Goal: Task Accomplishment & Management: Use online tool/utility

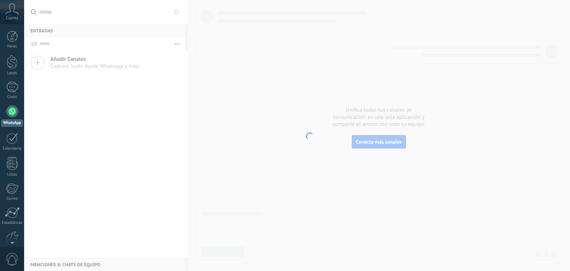
drag, startPoint x: 0, startPoint y: 0, endPoint x: 9, endPoint y: 113, distance: 112.9
click at [9, 113] on div at bounding box center [12, 111] width 12 height 12
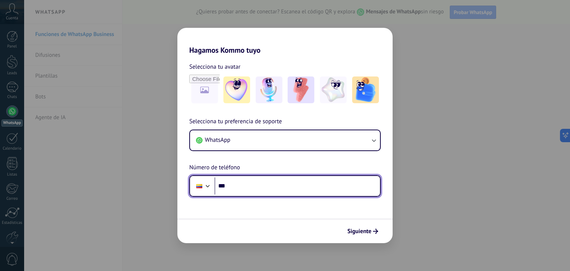
click at [258, 180] on input "***" at bounding box center [298, 186] width 166 height 17
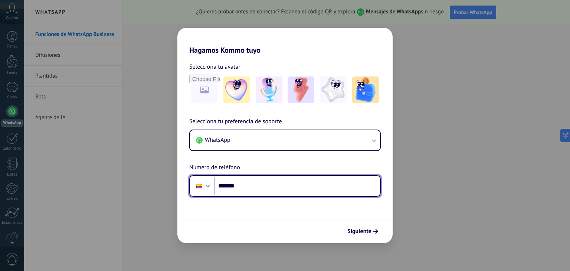
paste input "*********"
type input "**********"
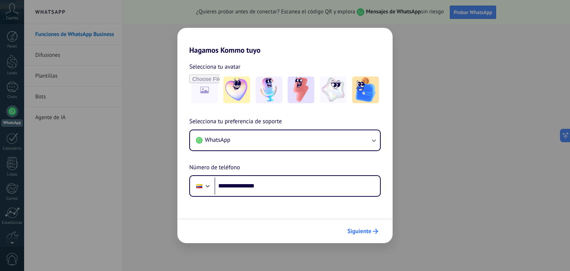
click at [371, 232] on span "Siguiente" at bounding box center [360, 231] width 24 height 5
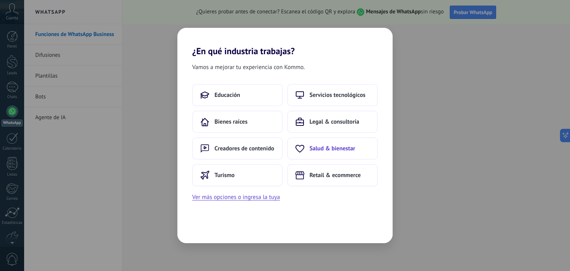
click at [316, 149] on span "Salud & bienestar" at bounding box center [333, 148] width 46 height 7
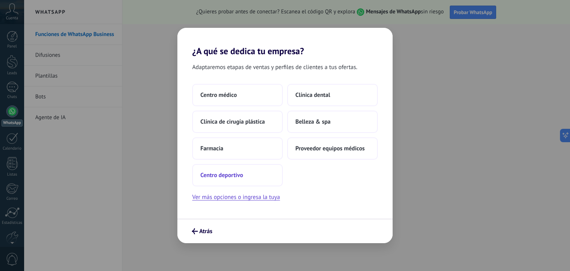
click at [231, 176] on span "Centro deportivo" at bounding box center [222, 175] width 43 height 7
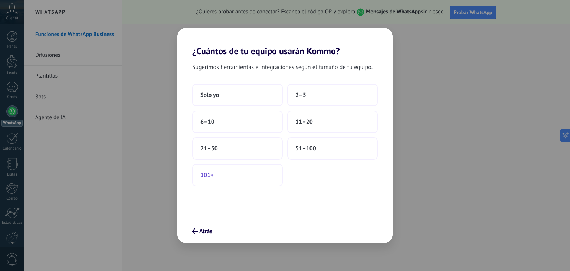
click at [199, 179] on button "101+" at bounding box center [237, 175] width 91 height 22
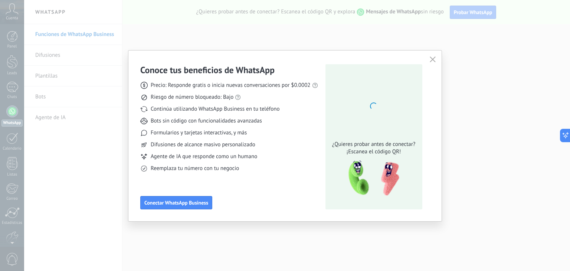
click at [431, 60] on use "button" at bounding box center [433, 59] width 6 height 6
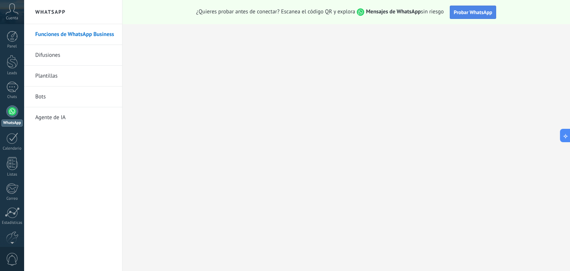
click at [475, 8] on button "Probar WhatsApp" at bounding box center [473, 12] width 47 height 13
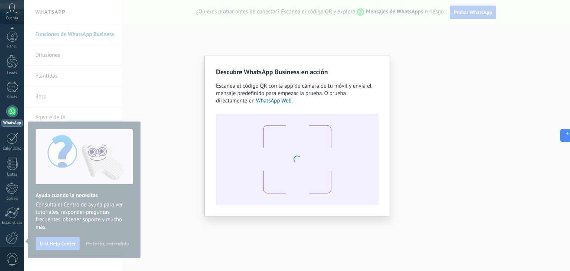
scroll to position [38, 0]
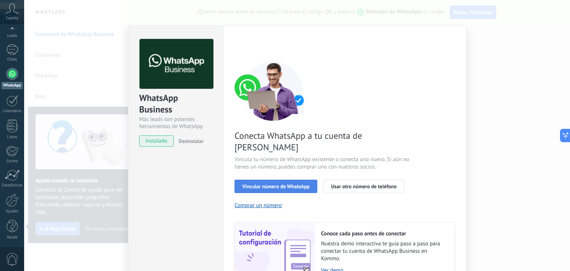
click at [269, 184] on span "Vincular número de WhatsApp" at bounding box center [275, 186] width 67 height 5
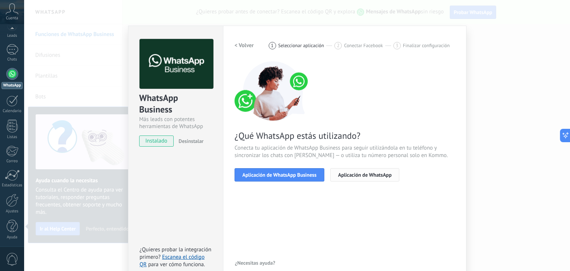
click at [378, 179] on button "Aplicación de WhatsApp" at bounding box center [365, 174] width 69 height 13
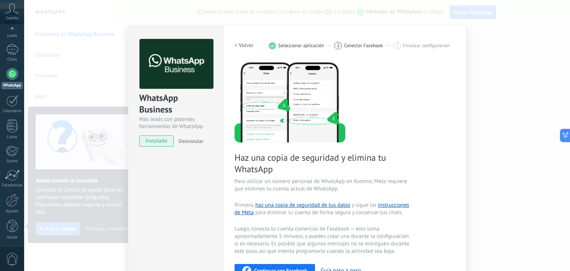
scroll to position [111, 0]
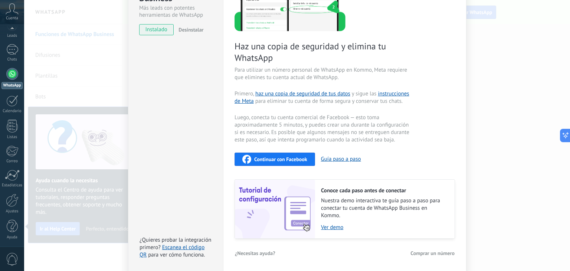
click at [510, 143] on div "WhatsApp Business Más leads con potentes herramientas de WhatsApp instalado Des…" at bounding box center [297, 135] width 546 height 271
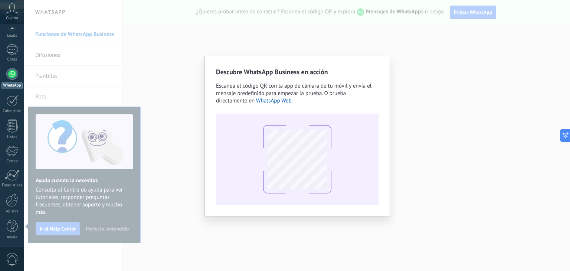
scroll to position [0, 0]
click at [417, 75] on div "Descubre WhatsApp Business en acción Escanea el código QR con la app [PERSON_NA…" at bounding box center [297, 135] width 546 height 271
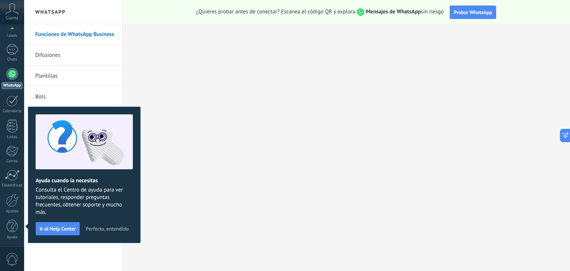
click at [382, 12] on strong "Mensajes de WhatsApp" at bounding box center [393, 11] width 55 height 7
click at [13, 78] on div at bounding box center [12, 74] width 12 height 12
click at [13, 55] on link "Chats" at bounding box center [12, 53] width 24 height 18
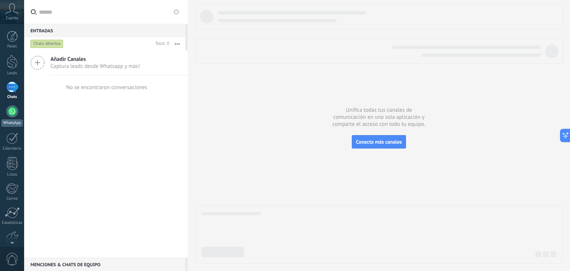
click at [13, 118] on link "WhatsApp" at bounding box center [12, 115] width 24 height 21
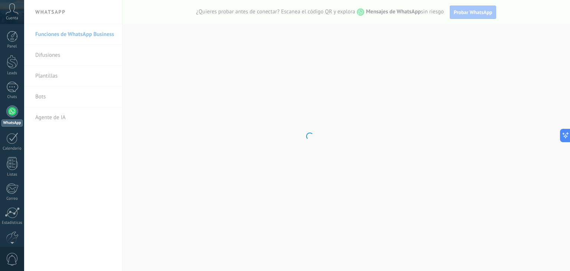
click at [13, 118] on link "WhatsApp" at bounding box center [12, 115] width 24 height 21
